Goal: Information Seeking & Learning: Find specific fact

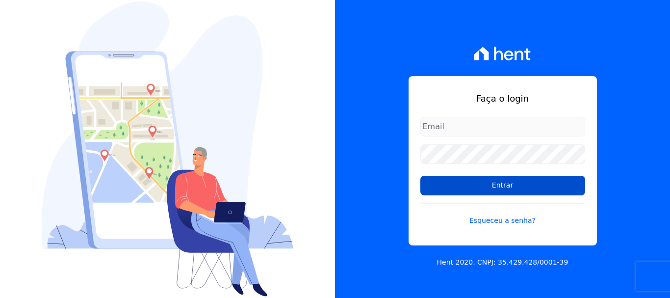
type input "[EMAIL_ADDRESS][DOMAIN_NAME]"
click at [494, 183] on input "Entrar" at bounding box center [503, 186] width 165 height 20
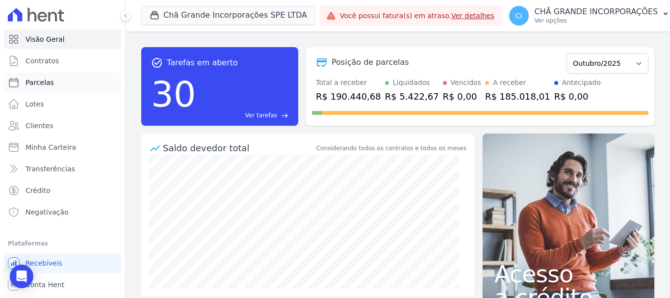
click at [37, 81] on span "Parcelas" at bounding box center [40, 83] width 28 height 10
select select
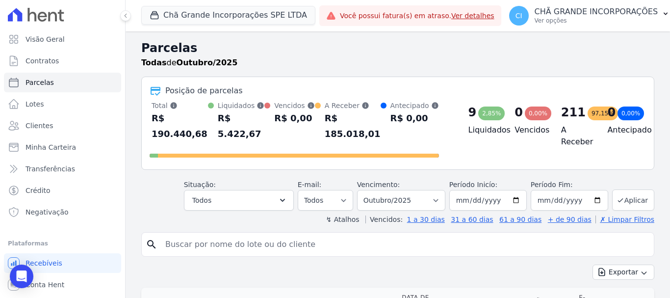
click at [169, 236] on input "search" at bounding box center [404, 245] width 491 height 20
paste input "Luana bezerra Ferreira quadra"
type input "Luana bezerra Ferreira quadra"
select select
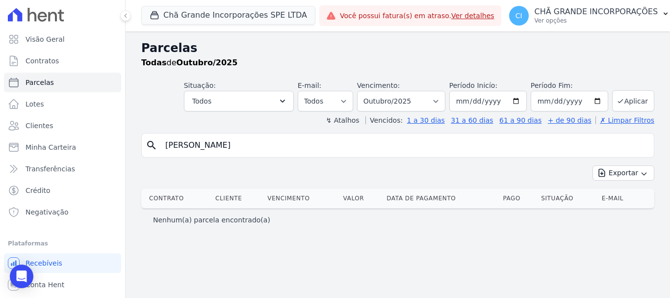
click at [274, 151] on input "Luana bezerra Ferreira quadra" at bounding box center [404, 145] width 491 height 20
type input "Luana bezerra Ferreira"
select select
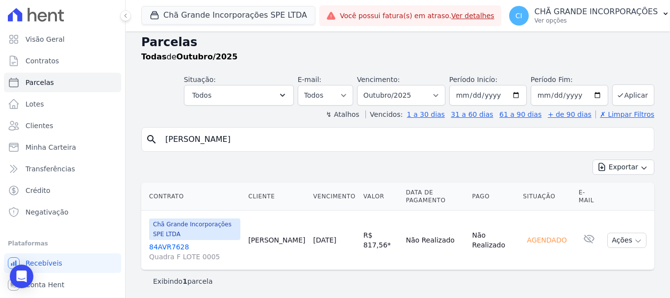
scroll to position [8, 0]
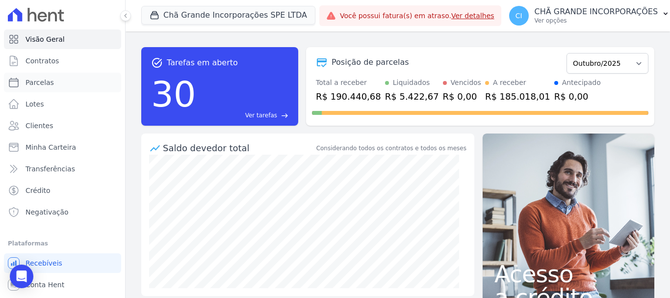
drag, startPoint x: 31, startPoint y: 81, endPoint x: 158, endPoint y: 151, distance: 144.5
click at [32, 81] on span "Parcelas" at bounding box center [40, 83] width 28 height 10
select select
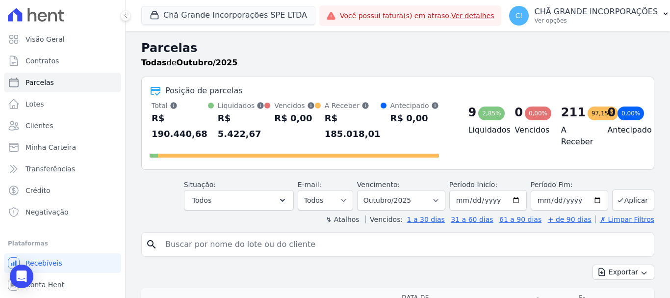
click at [186, 235] on input "search" at bounding box center [404, 245] width 491 height 20
type input "v"
type input "CINTIA MARIA DOS SANTOS PINTO"
select select
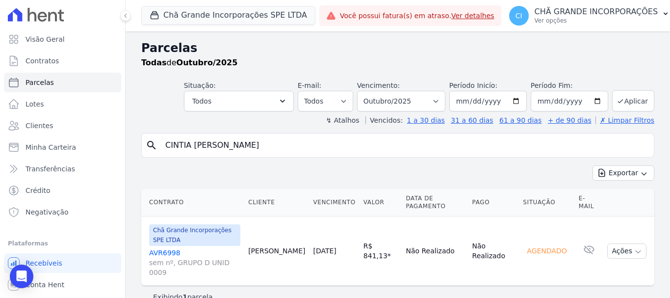
click at [295, 145] on input "CINTIA MARIA DOS SANTOS PINTO" at bounding box center [404, 145] width 491 height 20
click at [296, 145] on input "CINTIA MARIA DOS SANTOS PINTO" at bounding box center [404, 145] width 491 height 20
paste input "Magnoria [PERSON_NAME] [PERSON_NAME]"
type input "Magnoria [PERSON_NAME] [PERSON_NAME]"
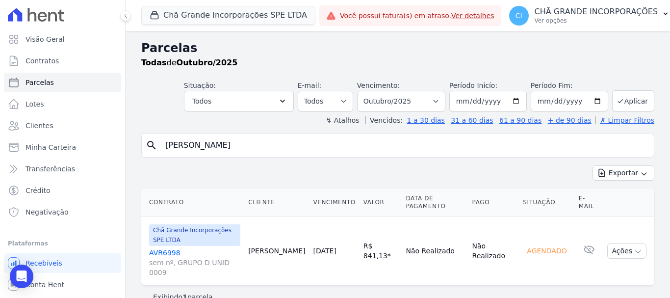
select select
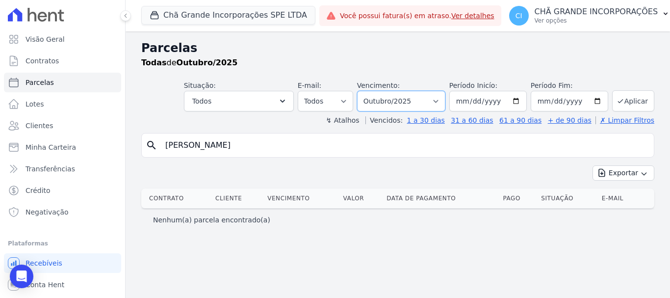
click at [446, 101] on select "Filtrar por período ──────── Todos os meses Outubro/2019 Novembro/2019 Dezembro…" at bounding box center [401, 101] width 88 height 21
select select "08/2025"
click at [371, 91] on select "Filtrar por período ──────── Todos os meses Outubro/2019 Novembro/2019 Dezembro…" at bounding box center [401, 101] width 88 height 21
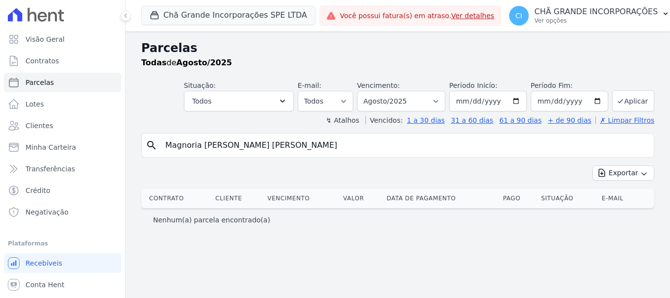
select select
click at [177, 16] on button "Chã Grande Incorporações SPE LTDA" at bounding box center [228, 15] width 174 height 19
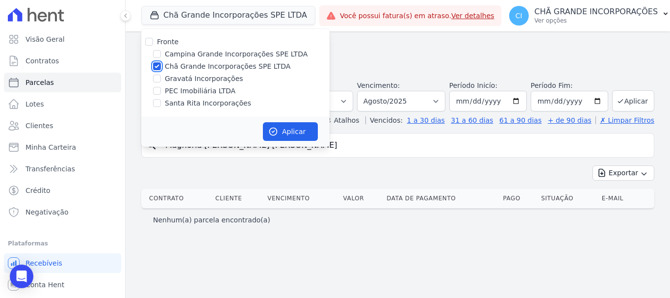
click at [156, 67] on input "Chã Grande Incorporações SPE LTDA" at bounding box center [157, 66] width 8 height 8
checkbox input "false"
click at [156, 53] on input "Campina Grande Incorporações SPE LTDA" at bounding box center [157, 54] width 8 height 8
checkbox input "true"
click at [286, 130] on button "Aplicar" at bounding box center [290, 131] width 55 height 19
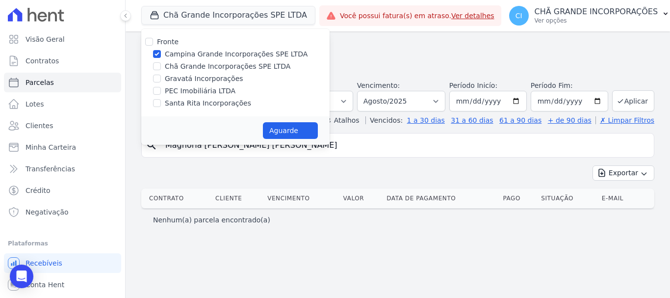
select select
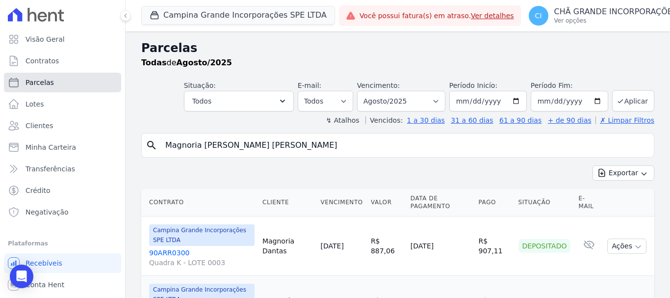
click at [51, 86] on link "Parcelas" at bounding box center [62, 83] width 117 height 20
select select
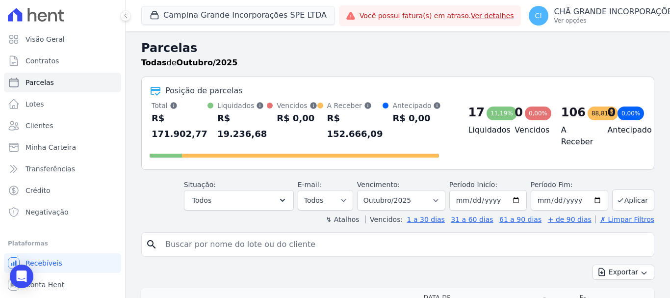
click at [200, 235] on input "search" at bounding box center [404, 245] width 491 height 20
paste input "Magnoria Carneiro Dantas"
type input "Magnoria Carneiro Dantas"
select select
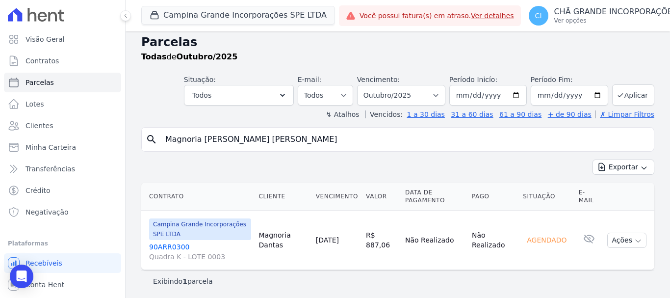
scroll to position [8, 0]
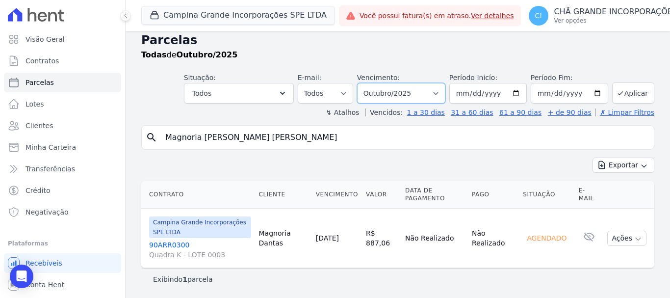
click at [438, 92] on select "Filtrar por período ──────── Todos os meses Janeiro/2023 Fevereiro/2023 Março/2…" at bounding box center [401, 93] width 88 height 21
select select "09/2025"
click at [364, 83] on select "Filtrar por período ──────── Todos os meses Janeiro/2023 Fevereiro/2023 Março/2…" at bounding box center [401, 93] width 88 height 21
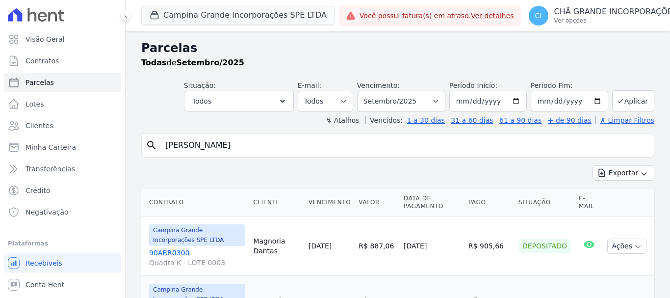
select select
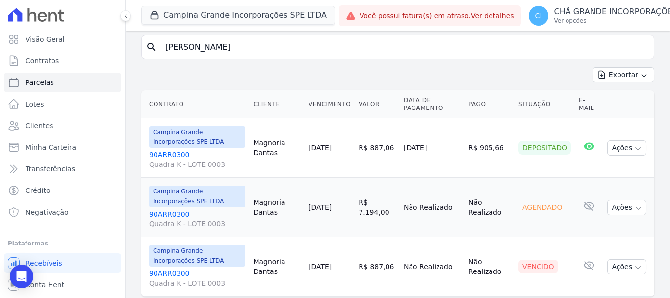
scroll to position [127, 0]
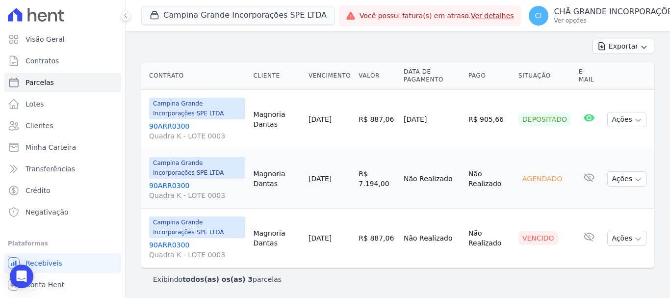
click at [166, 246] on link "90ARR0300 Quadra K - LOTE 0003" at bounding box center [197, 250] width 96 height 20
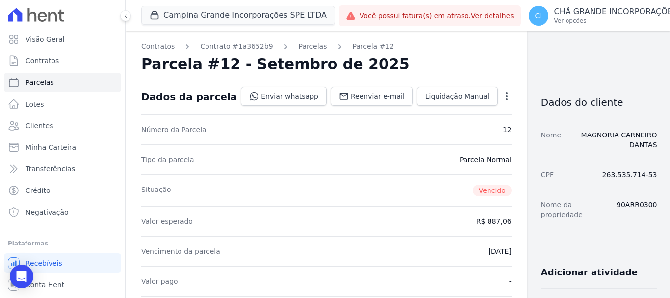
select select
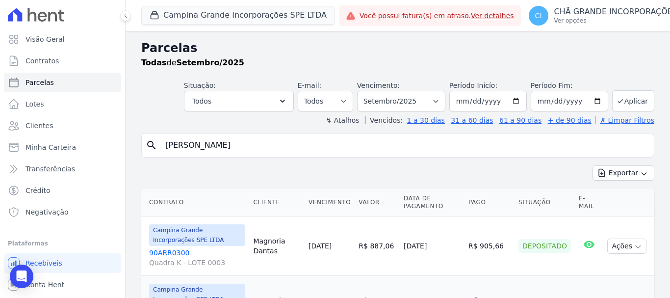
click at [170, 244] on span "Campina Grande Incorporações SPE LTDA" at bounding box center [197, 235] width 96 height 22
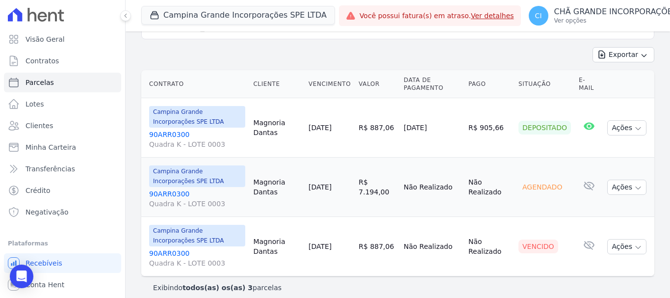
scroll to position [127, 0]
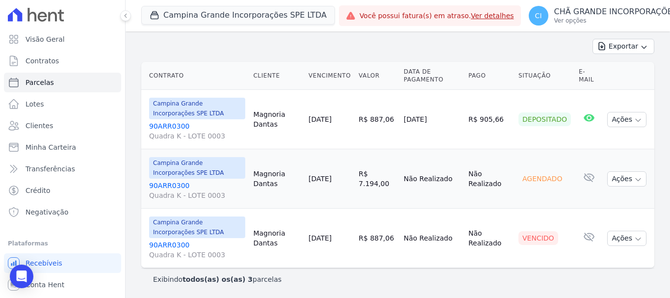
click at [166, 247] on link "90ARR0300 Quadra K - LOTE 0003" at bounding box center [197, 250] width 96 height 20
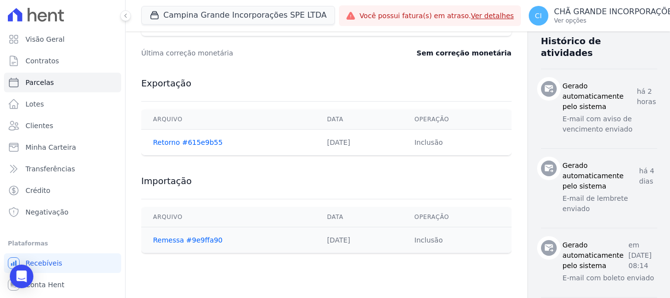
scroll to position [393, 0]
click at [43, 127] on span "Clientes" at bounding box center [39, 126] width 27 height 10
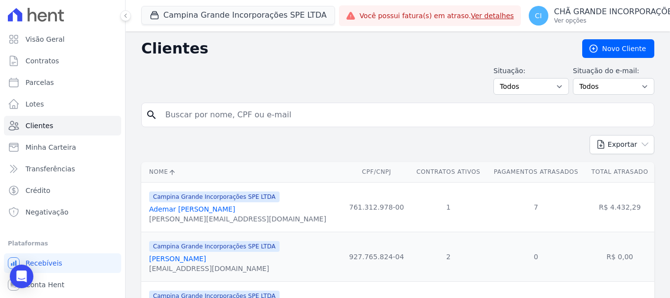
click at [190, 117] on input "search" at bounding box center [404, 115] width 491 height 20
type input "Magnoria [PERSON_NAME] [PERSON_NAME]"
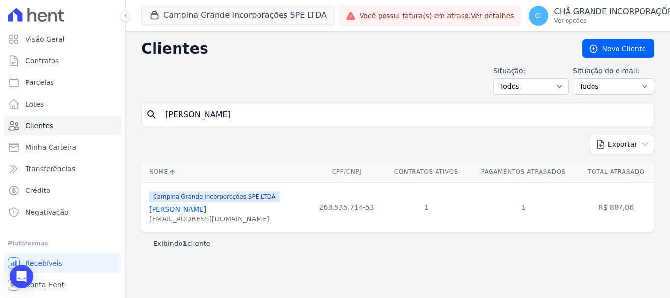
drag, startPoint x: 247, startPoint y: 221, endPoint x: 148, endPoint y: 222, distance: 99.6
click at [148, 222] on td "Campina Grande Incorporações SPE LTDA Magnoria Carneiro Dantas magcarneiro2013@…" at bounding box center [225, 207] width 168 height 50
copy div "magcarneiro2013@outlook.com"
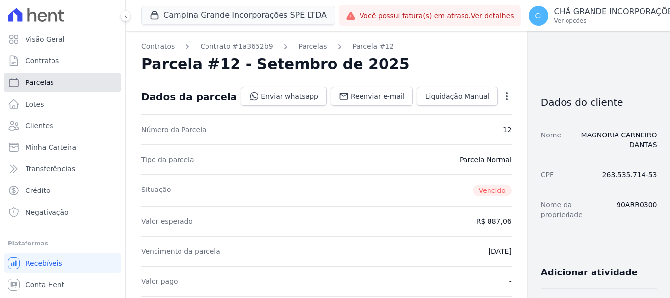
click at [51, 79] on span "Parcelas" at bounding box center [40, 83] width 28 height 10
select select
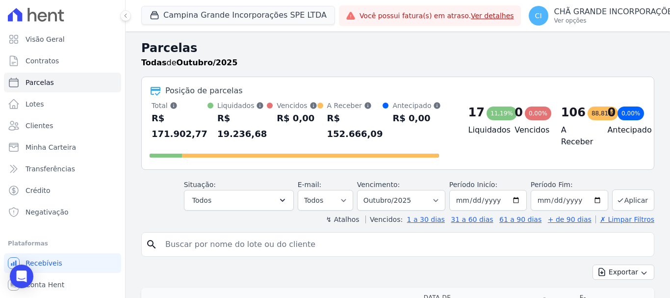
click at [176, 235] on input "search" at bounding box center [404, 245] width 491 height 20
type input "Magnoria [PERSON_NAME] [PERSON_NAME]"
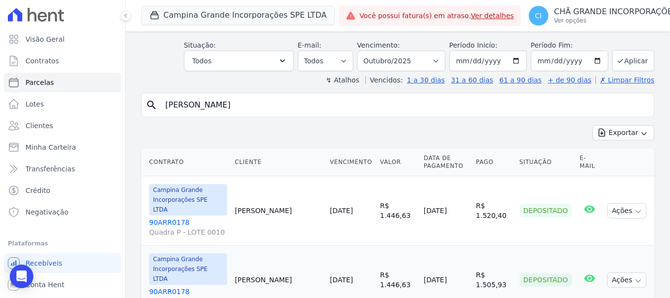
scroll to position [196, 0]
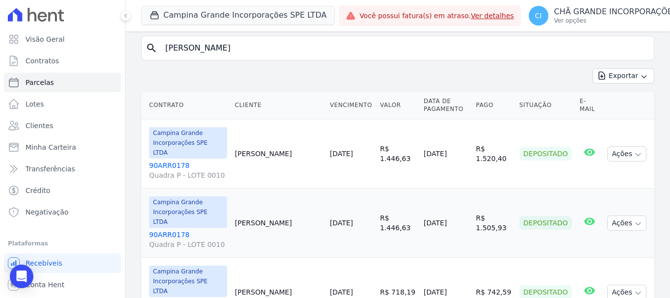
select select
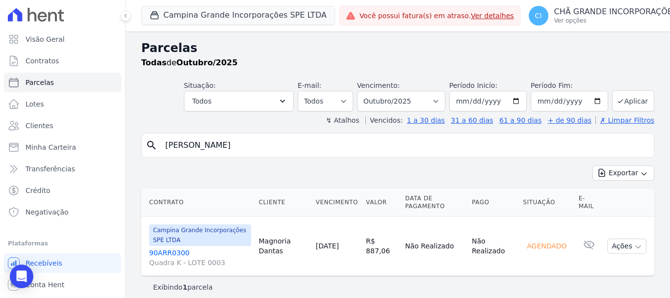
scroll to position [8, 0]
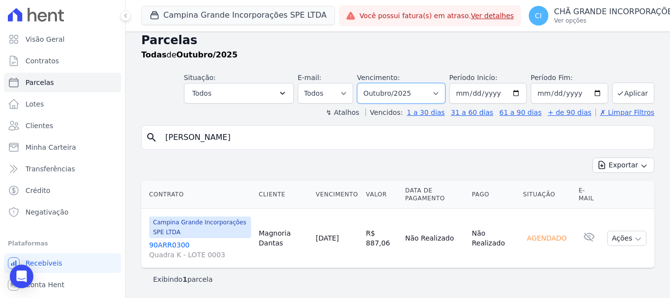
click at [437, 90] on select "Filtrar por período ──────── Todos os meses Janeiro/2023 Fevereiro/2023 Março/2…" at bounding box center [401, 93] width 88 height 21
select select "09/2025"
click at [364, 83] on select "Filtrar por período ──────── Todos os meses Janeiro/2023 Fevereiro/2023 Março/2…" at bounding box center [401, 93] width 88 height 21
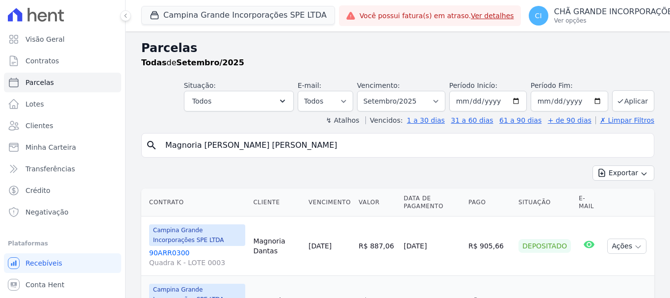
select select
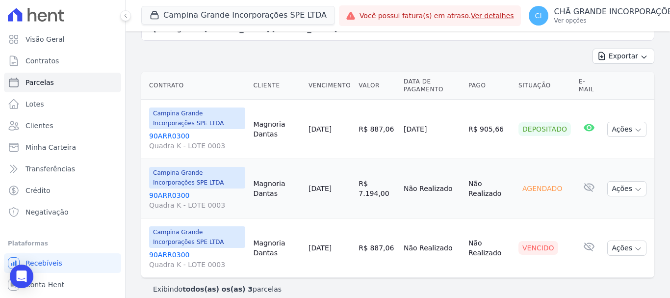
scroll to position [127, 0]
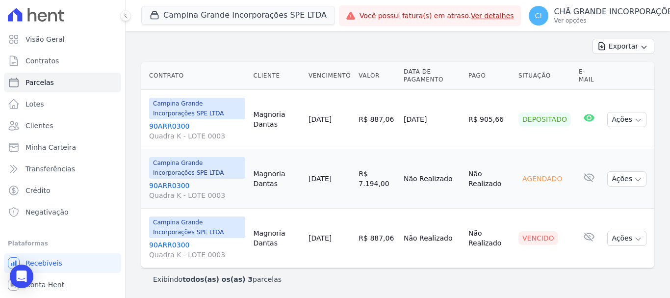
click at [159, 245] on link "90ARR0300 Quadra K - LOTE 0003" at bounding box center [197, 250] width 96 height 20
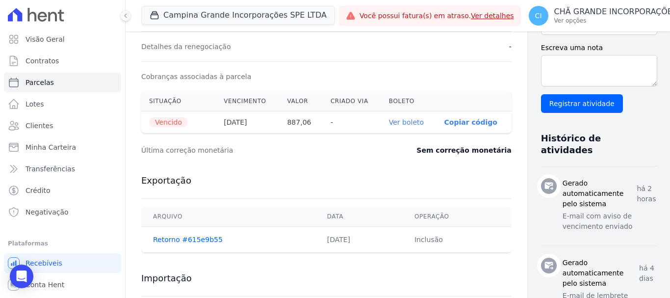
scroll to position [343, 0]
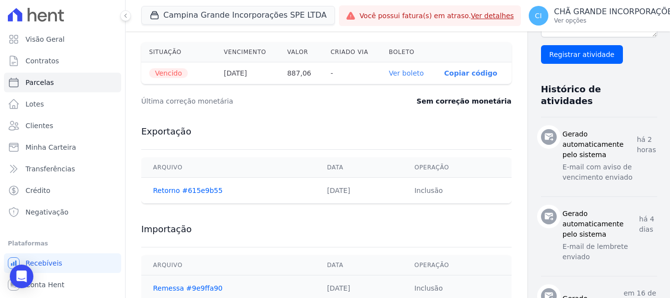
click at [389, 73] on link "Ver boleto" at bounding box center [406, 73] width 35 height 8
